Goal: Contribute content: Contribute content

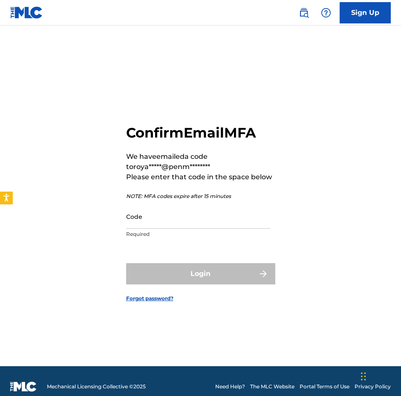
click at [171, 219] on input "Code" at bounding box center [198, 217] width 144 height 24
paste input "202792"
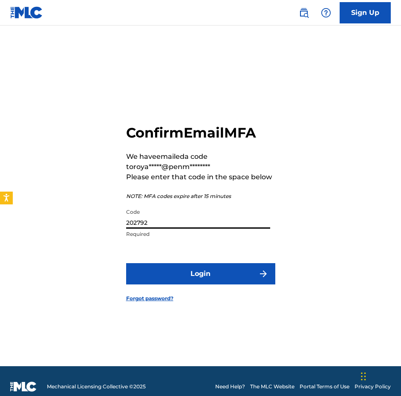
type input "202792"
click at [195, 278] on button "Login" at bounding box center [200, 273] width 149 height 21
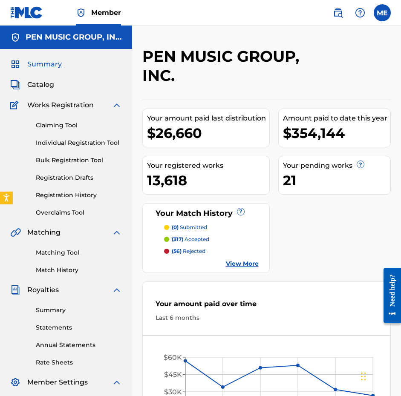
click at [48, 86] on span "Catalog" at bounding box center [40, 85] width 27 height 10
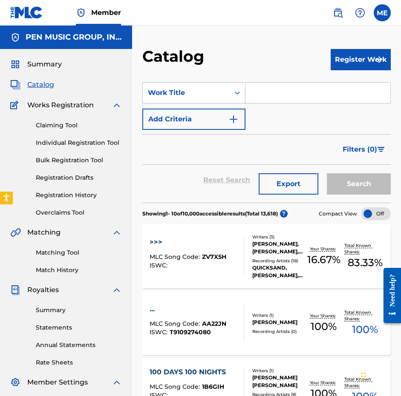
click at [62, 127] on link "Claiming Tool" at bounding box center [79, 125] width 86 height 9
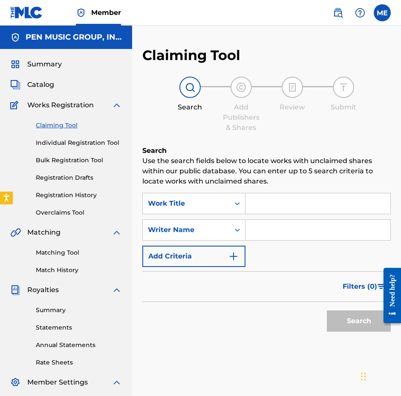
click at [280, 196] on input "Search Form" at bounding box center [317, 203] width 145 height 20
paste input "CLOSE THE DOOR TO YOU"
type input "CLOSE THE DOOR TO YOU"
click at [275, 231] on input "Search Form" at bounding box center [317, 230] width 145 height 20
type input "E"
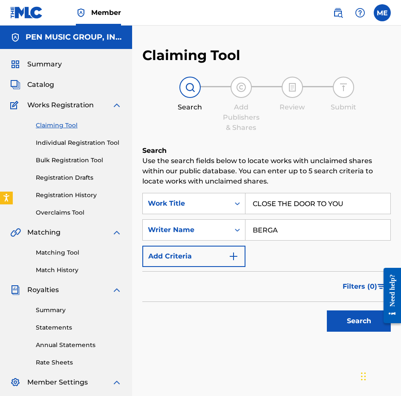
type input "BERGA"
click at [359, 321] on button "Search" at bounding box center [359, 321] width 64 height 21
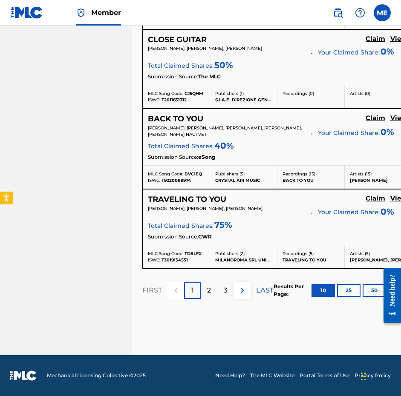
scroll to position [876, 0]
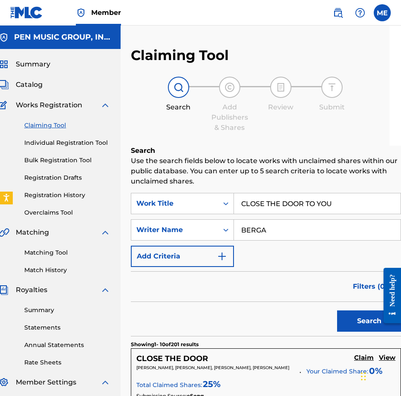
scroll to position [0, 21]
click at [21, 89] on span "Catalog" at bounding box center [29, 85] width 27 height 10
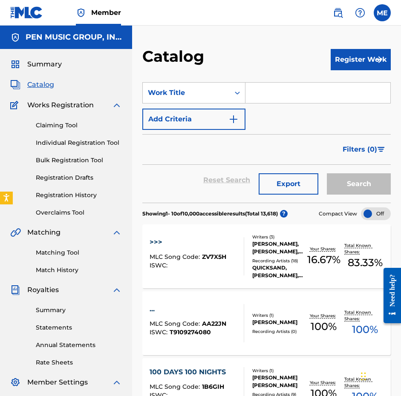
click at [300, 92] on input "Search Form" at bounding box center [317, 93] width 145 height 20
paste input "CLOSE THE DOOR TO YOU"
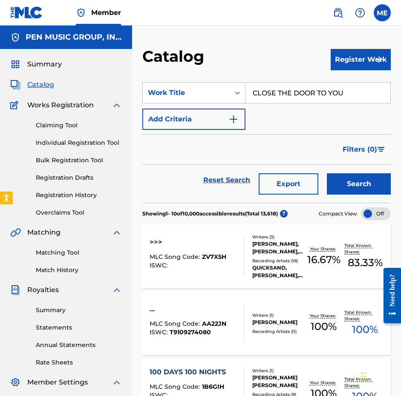
type input "CLOSE THE DOOR TO YOU"
click at [364, 50] on button "Register Work" at bounding box center [361, 59] width 60 height 21
click at [359, 87] on link "Individual" at bounding box center [361, 87] width 60 height 20
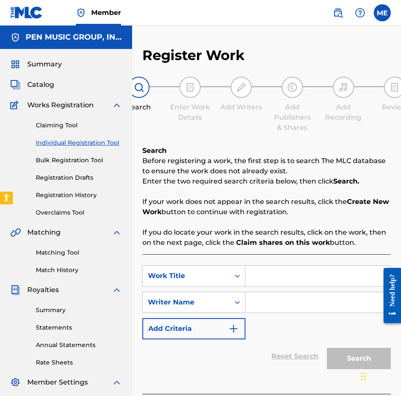
click at [274, 282] on input "Search Form" at bounding box center [317, 276] width 145 height 20
paste input "CLOSE THE DOOR TO YOU"
type input "CLOSE THE DOOR TO YOU"
click at [262, 312] on input "Search Form" at bounding box center [317, 302] width 145 height 20
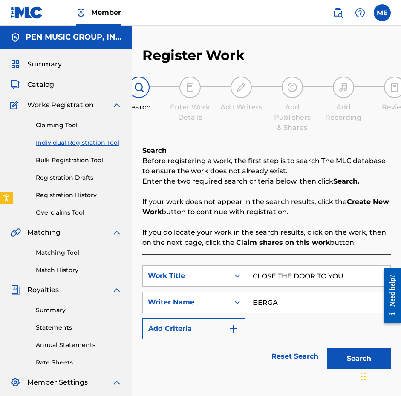
type input "BERGA"
click at [359, 359] on button "Search" at bounding box center [359, 358] width 64 height 21
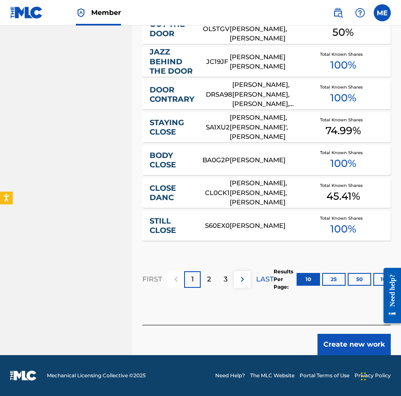
click at [345, 338] on button "Create new work" at bounding box center [354, 344] width 73 height 21
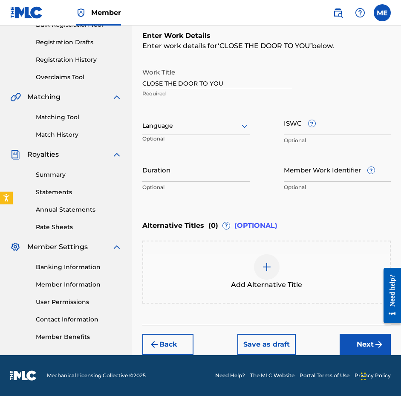
click at [355, 342] on button "Next" at bounding box center [365, 344] width 51 height 21
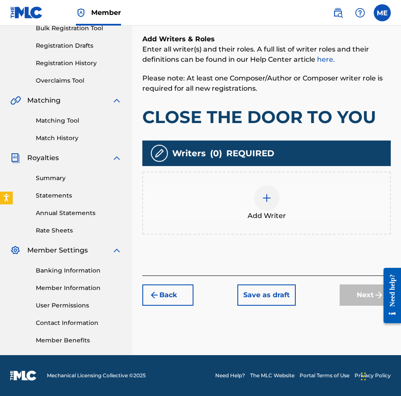
click at [231, 197] on div "Add Writer" at bounding box center [266, 203] width 247 height 36
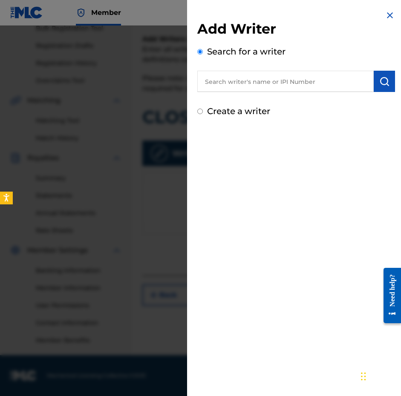
click at [272, 70] on div "Search for a writer" at bounding box center [296, 68] width 198 height 47
click at [270, 77] on input "text" at bounding box center [285, 81] width 176 height 21
paste input "289900815"
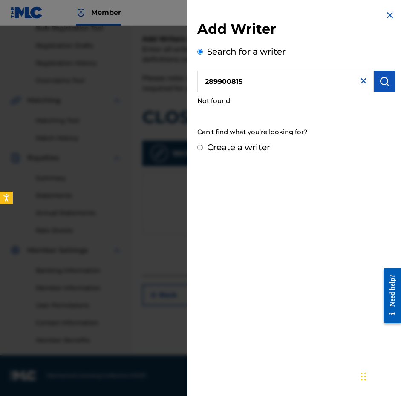
click at [202, 81] on input "289900815" at bounding box center [285, 81] width 176 height 21
type input "00289900815"
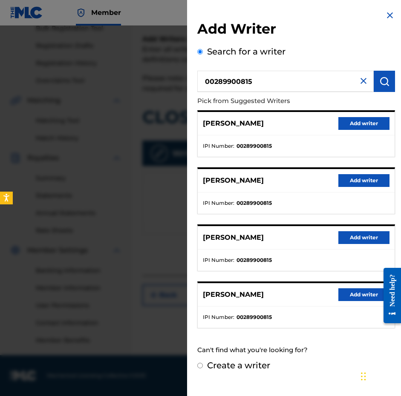
click at [352, 118] on button "Add writer" at bounding box center [363, 123] width 51 height 13
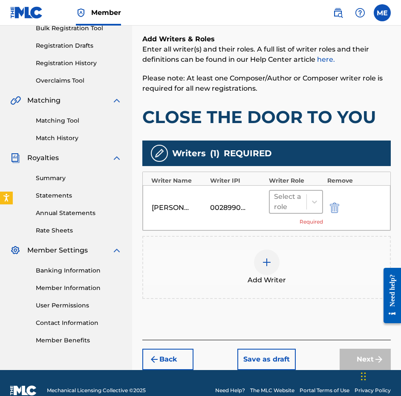
click at [303, 191] on div "Select a role" at bounding box center [288, 202] width 37 height 22
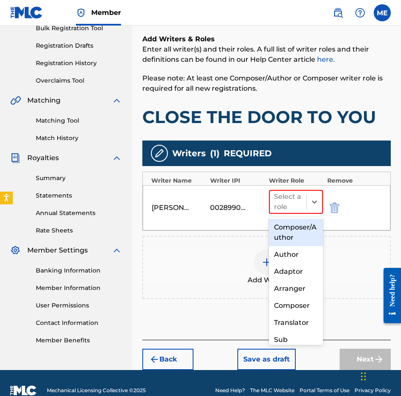
click at [297, 240] on div "Composer/Author" at bounding box center [296, 232] width 54 height 27
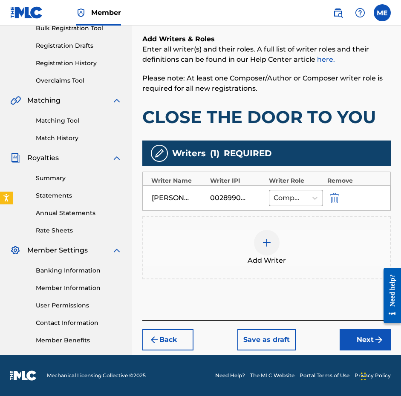
click at [290, 252] on div "Add Writer" at bounding box center [266, 248] width 247 height 36
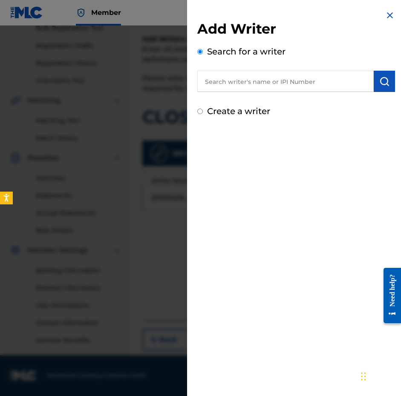
click at [287, 80] on input "text" at bounding box center [285, 81] width 176 height 21
paste input "00526718049"
type input "00526718049"
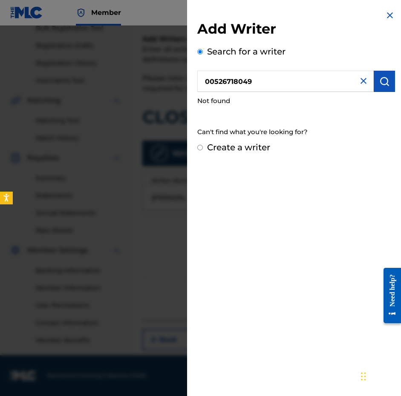
click at [199, 146] on input "Create a writer" at bounding box center [200, 148] width 6 height 6
radio input "false"
radio input "true"
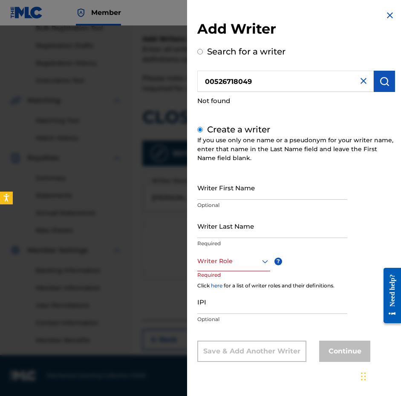
click at [213, 297] on input "IPI" at bounding box center [272, 302] width 150 height 24
paste input "00526718049"
type input "00526718049"
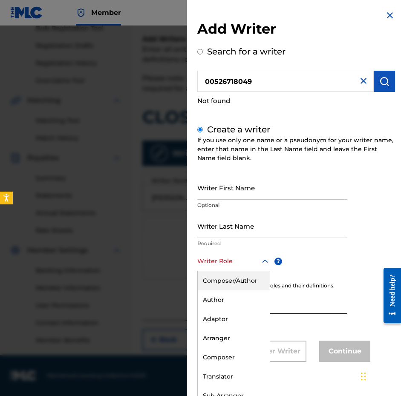
click at [234, 260] on div at bounding box center [233, 261] width 73 height 11
click at [236, 278] on div "Composer/Author" at bounding box center [234, 280] width 72 height 19
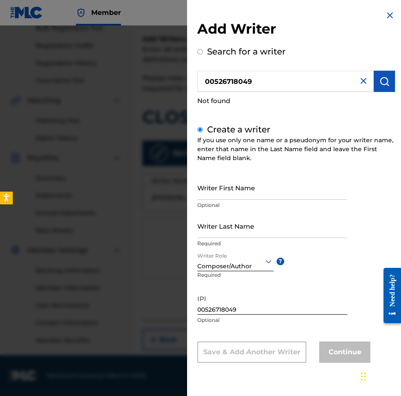
scroll to position [0, 0]
click at [222, 183] on input "Writer First Name" at bounding box center [272, 188] width 150 height 24
paste input "[PERSON_NAME]"
click at [237, 197] on input "[PERSON_NAME]" at bounding box center [272, 188] width 150 height 24
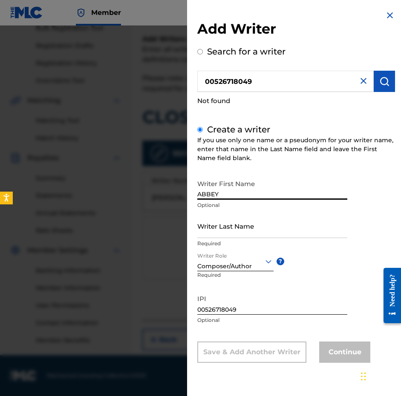
type input "ABBEY"
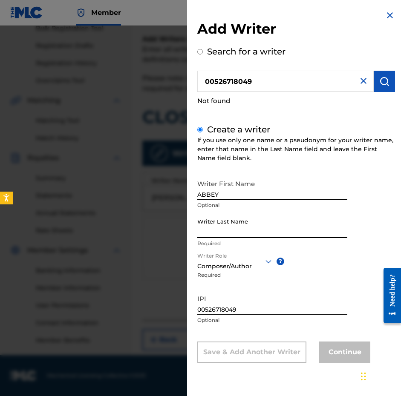
paste input "SALEET"
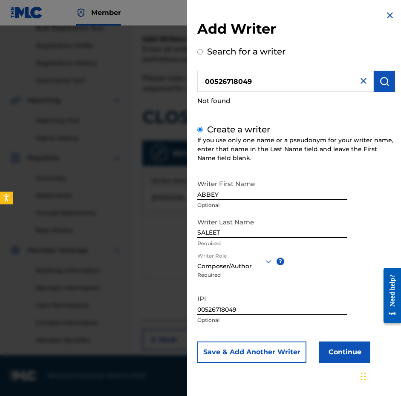
type input "SALEET"
click at [344, 352] on button "Continue" at bounding box center [344, 352] width 51 height 21
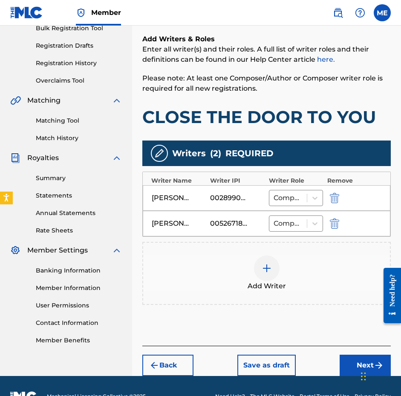
click at [343, 367] on button "Next" at bounding box center [365, 365] width 51 height 21
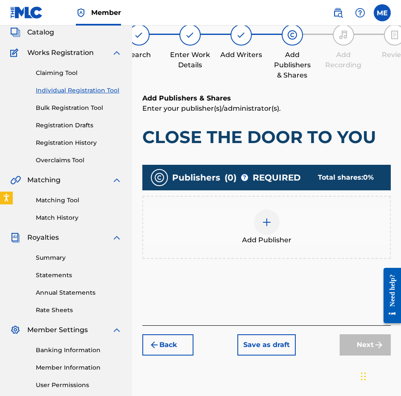
scroll to position [38, 0]
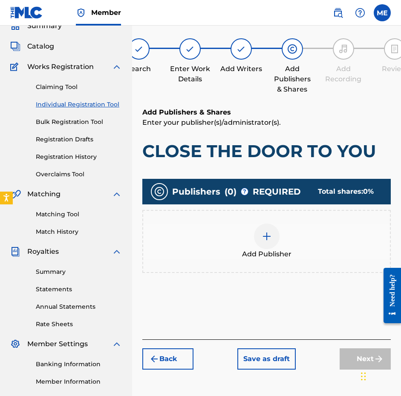
click at [256, 253] on span "Add Publisher" at bounding box center [266, 254] width 49 height 10
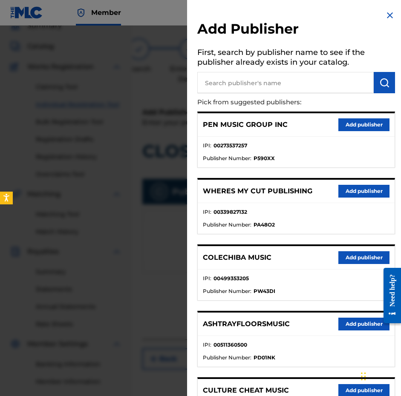
click at [272, 66] on h5 "First, search by publisher name to see if the publisher already exists in your …" at bounding box center [296, 58] width 198 height 27
click at [271, 82] on input "text" at bounding box center [285, 82] width 176 height 21
type input "PENSIVE"
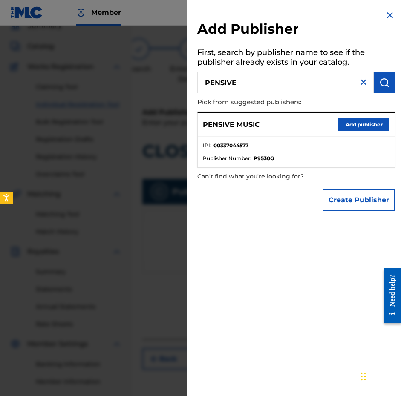
click at [343, 122] on button "Add publisher" at bounding box center [363, 124] width 51 height 13
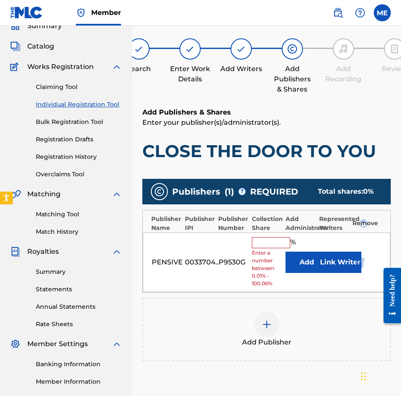
click at [262, 242] on input "text" at bounding box center [271, 242] width 38 height 11
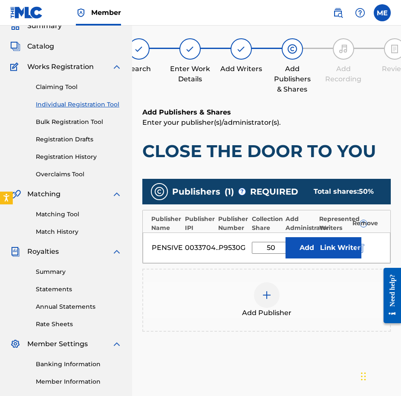
type input "50"
click at [334, 251] on button "Link Writer" at bounding box center [340, 247] width 43 height 21
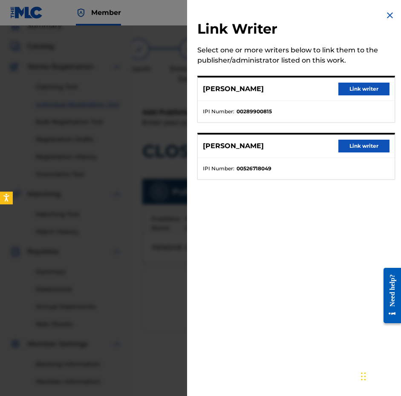
click at [360, 92] on button "Link writer" at bounding box center [363, 89] width 51 height 13
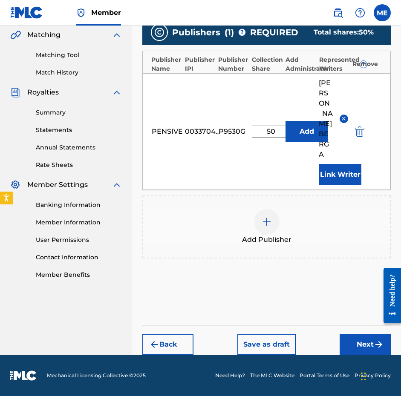
click at [358, 351] on button "Next" at bounding box center [365, 344] width 51 height 21
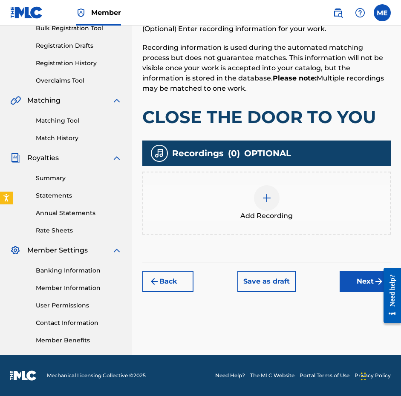
click at [355, 282] on button "Next" at bounding box center [365, 281] width 51 height 21
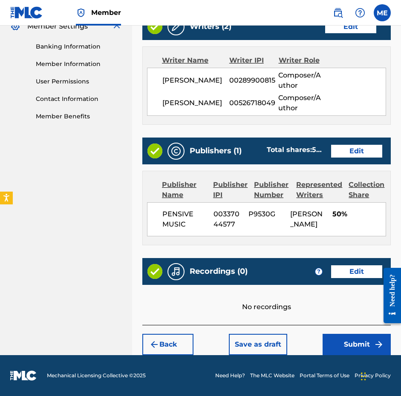
scroll to position [376, 0]
click at [353, 350] on button "Submit" at bounding box center [357, 344] width 68 height 21
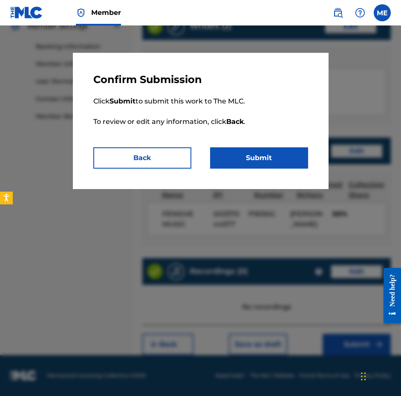
click at [261, 151] on button "Submit" at bounding box center [259, 157] width 98 height 21
